Goal: Check status: Check status

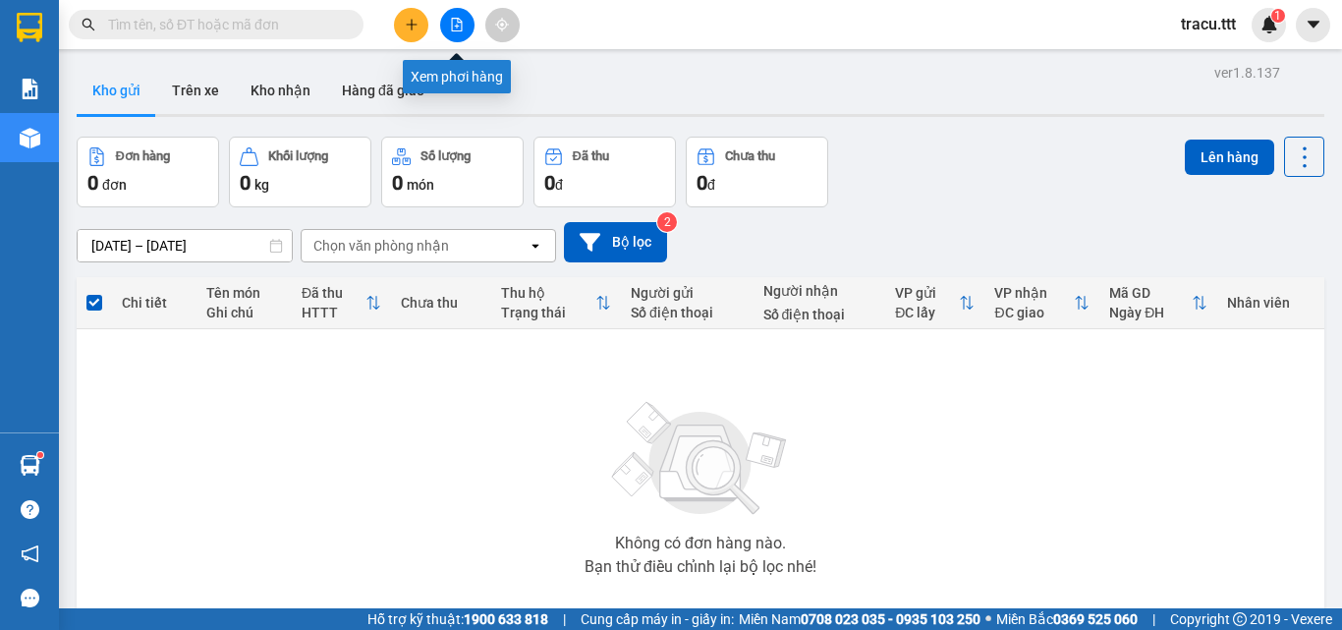
click at [450, 10] on button at bounding box center [457, 25] width 34 height 34
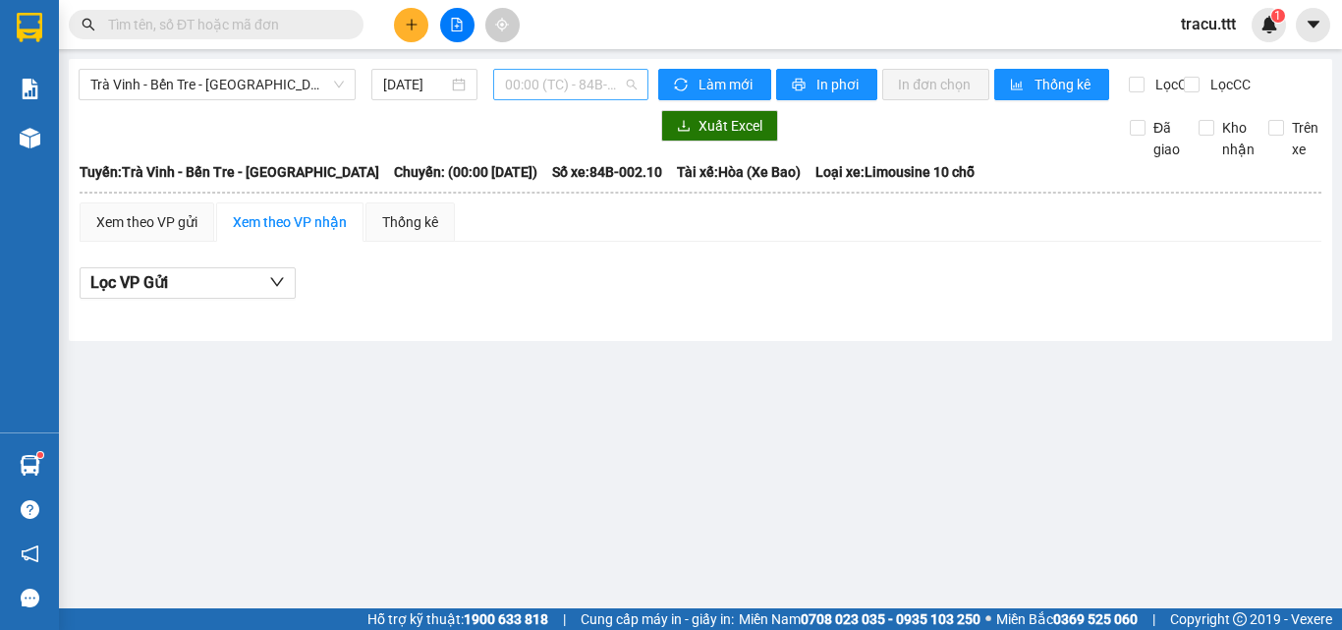
click at [534, 83] on span "00:00 (TC) - 84B-002.10 - (Đã hủy)" at bounding box center [571, 84] width 132 height 29
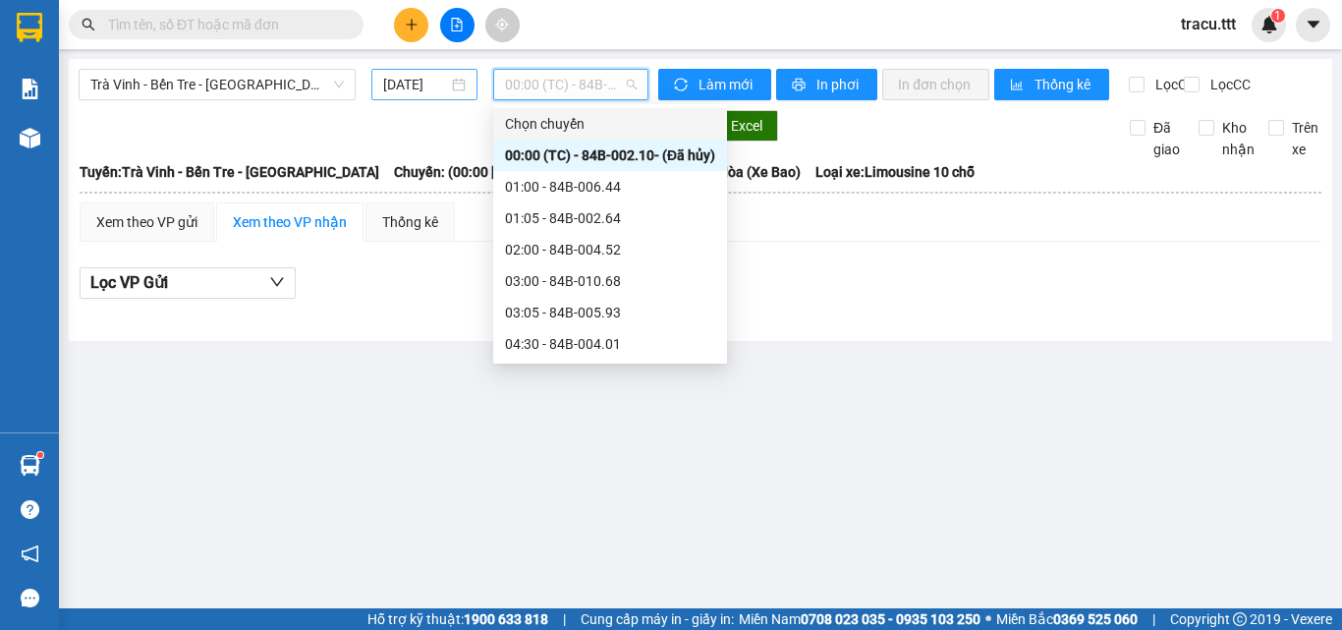
click at [422, 90] on input "[DATE]" at bounding box center [415, 85] width 65 height 22
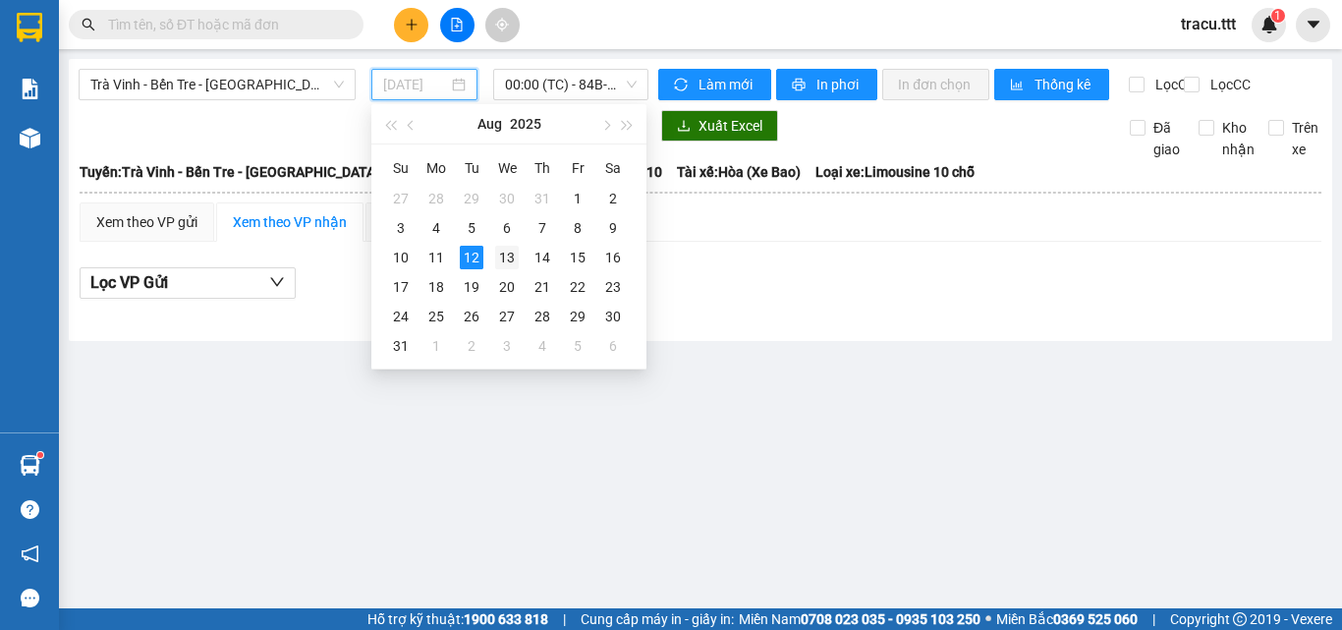
click at [509, 253] on div "13" at bounding box center [507, 258] width 24 height 24
type input "[DATE]"
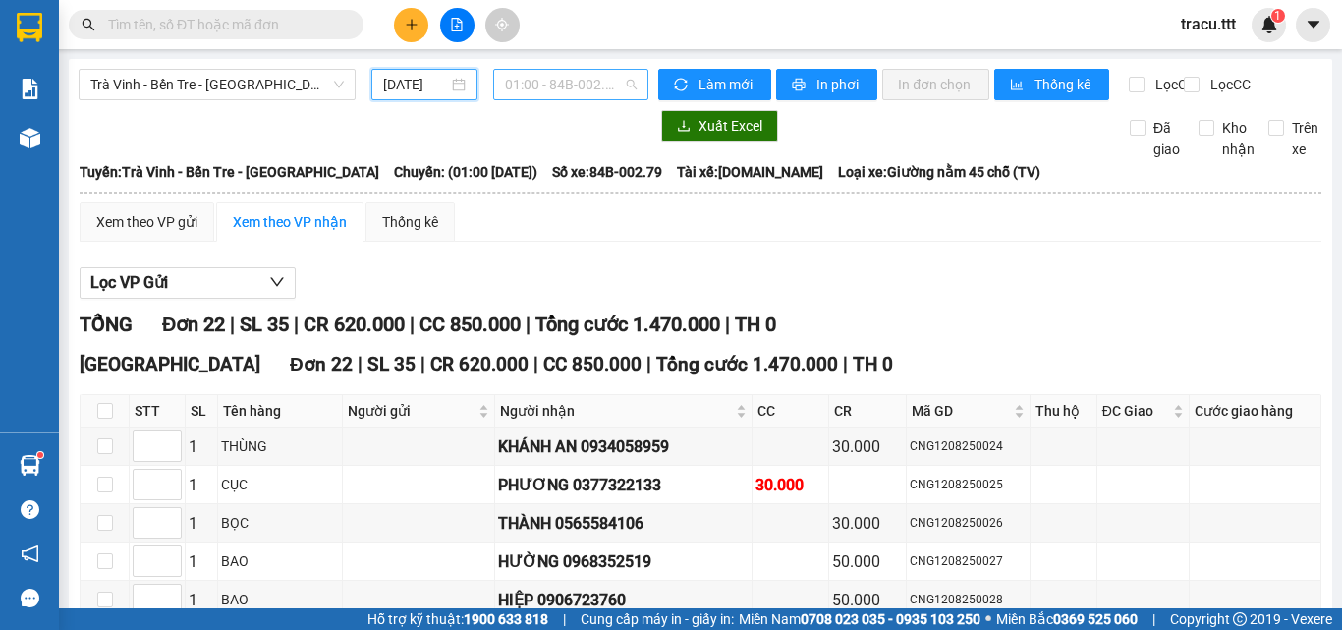
click at [587, 79] on span "01:00 - 84B-002.79" at bounding box center [571, 84] width 132 height 29
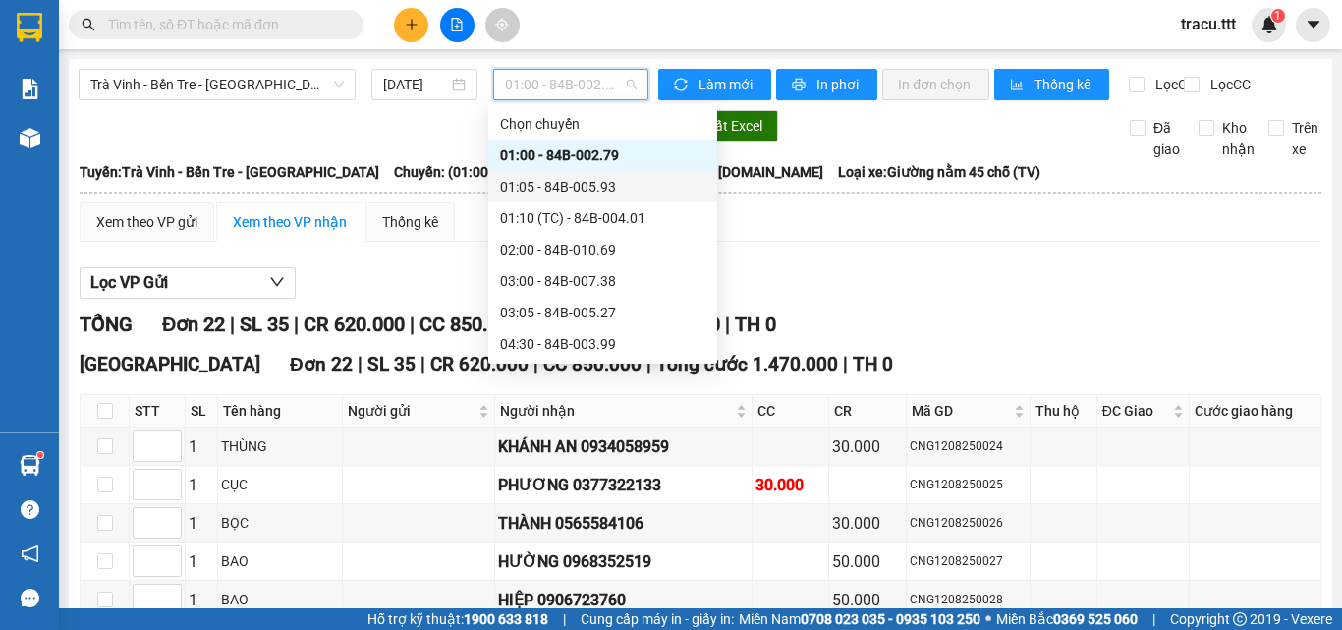
click at [580, 177] on div "01:05 - 84B-005.93" at bounding box center [602, 187] width 205 height 22
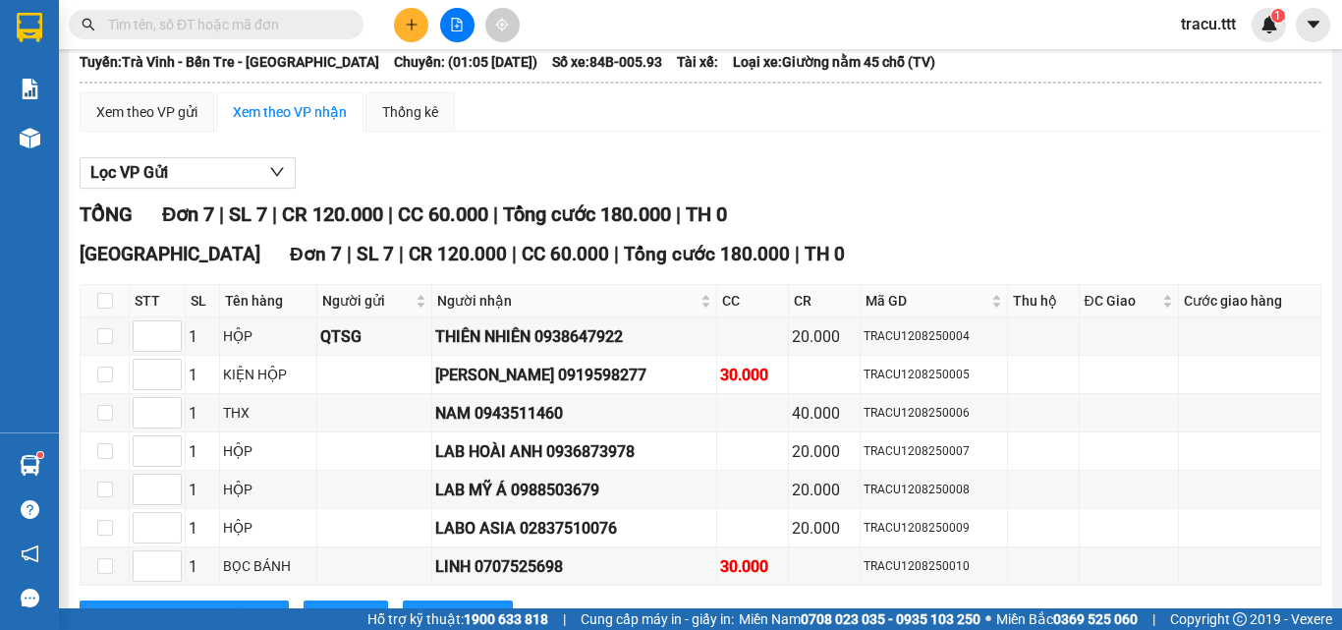
scroll to position [205, 0]
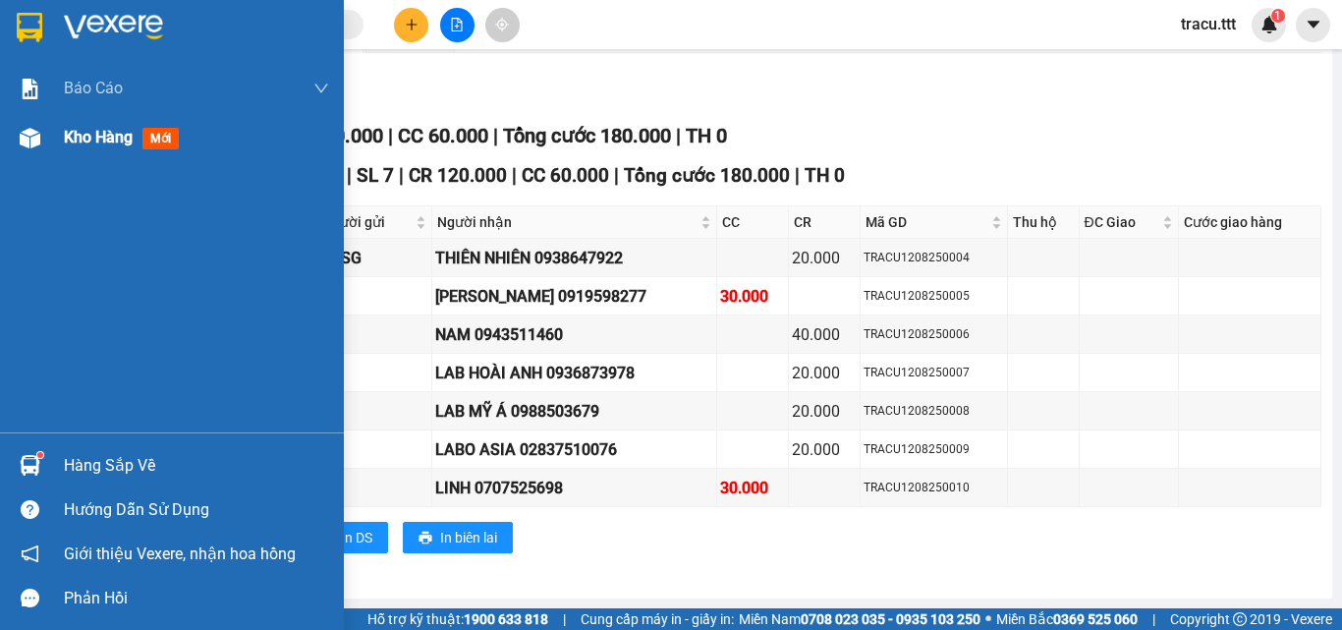
click at [101, 147] on div "Kho hàng mới" at bounding box center [125, 137] width 123 height 25
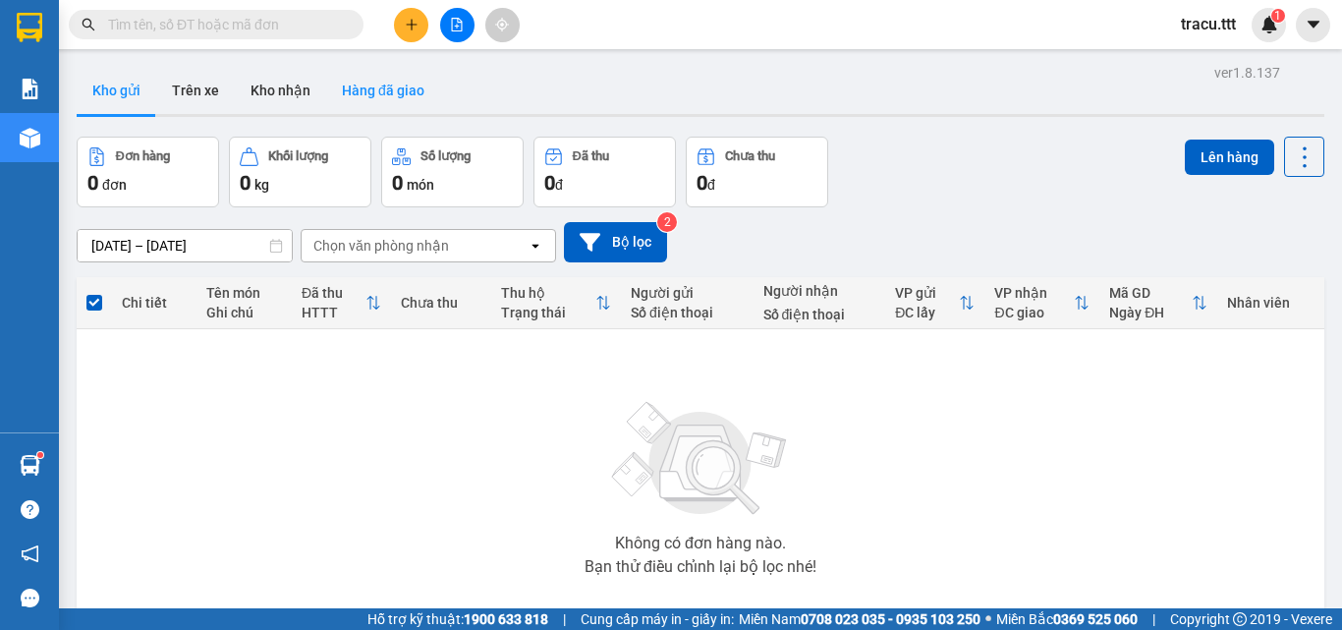
click at [350, 84] on button "Hàng đã giao" at bounding box center [383, 90] width 114 height 47
